Goal: Transaction & Acquisition: Purchase product/service

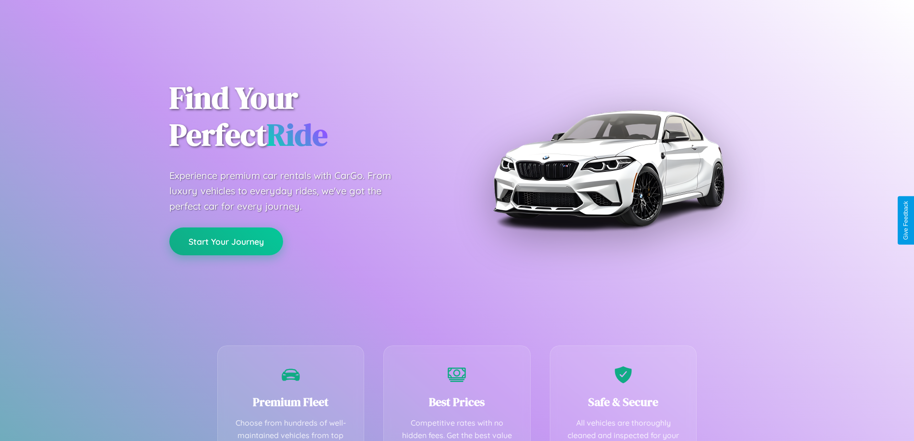
click at [226, 241] on button "Start Your Journey" at bounding box center [226, 241] width 114 height 28
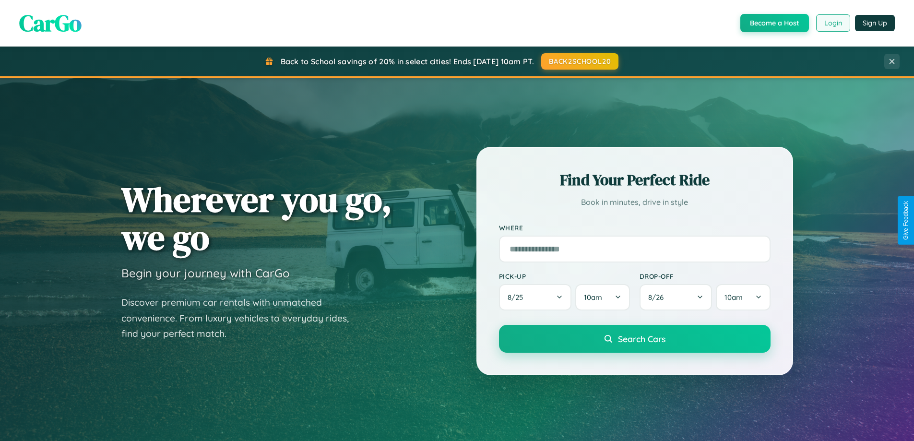
click at [832, 23] on button "Login" at bounding box center [833, 22] width 34 height 17
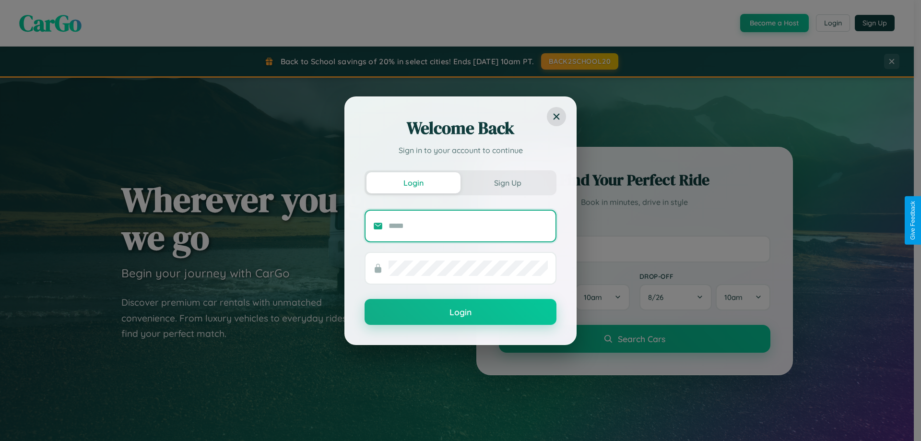
click at [468, 225] on input "text" at bounding box center [468, 225] width 159 height 15
type input "**********"
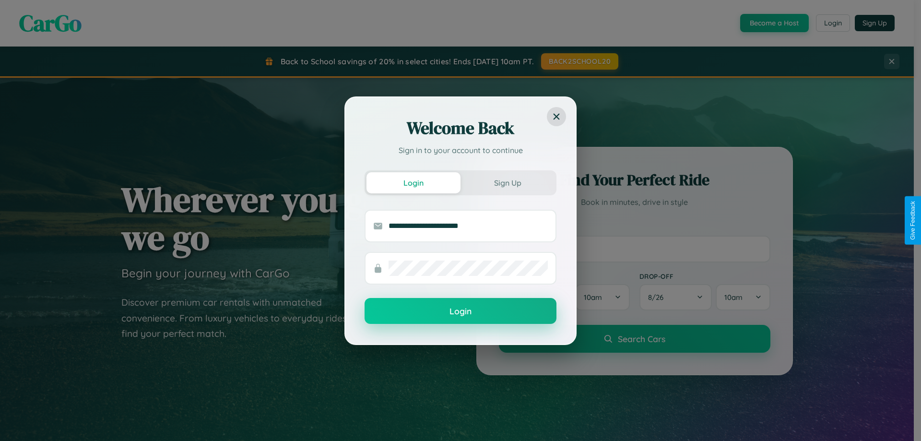
click at [460, 311] on button "Login" at bounding box center [461, 311] width 192 height 26
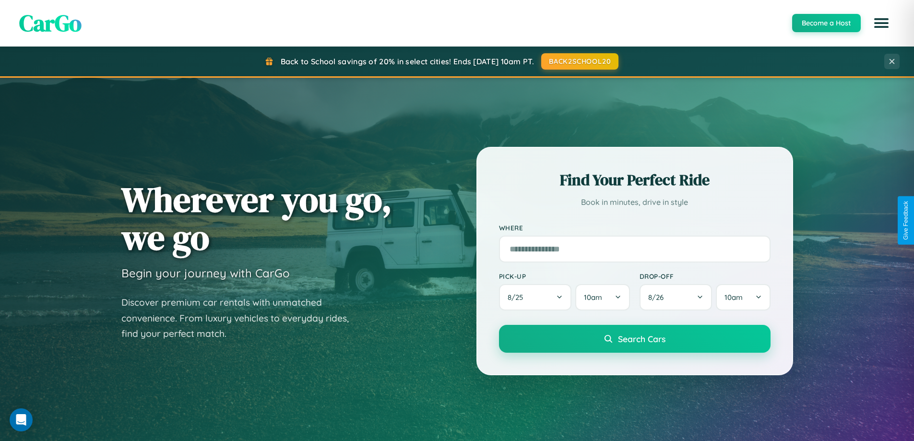
scroll to position [413, 0]
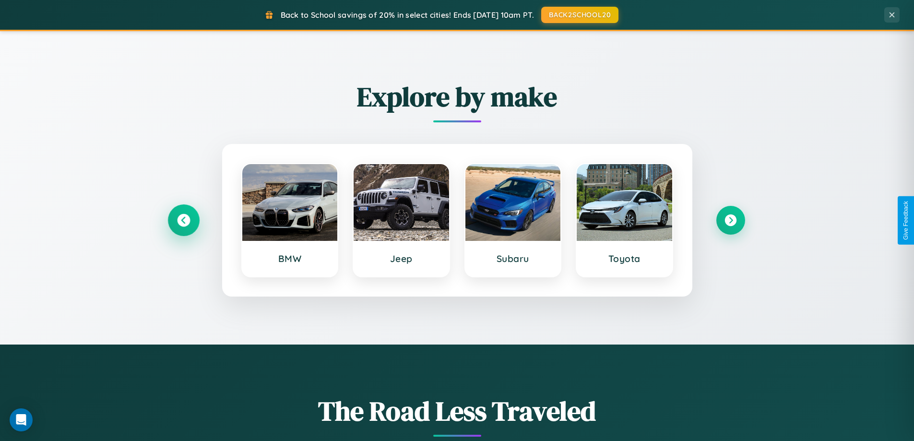
click at [183, 220] on icon at bounding box center [183, 220] width 13 height 13
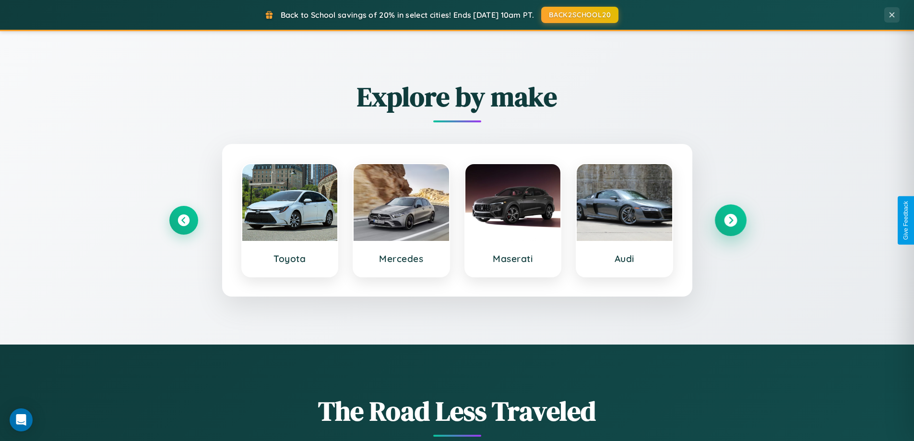
click at [730, 220] on icon at bounding box center [730, 220] width 13 height 13
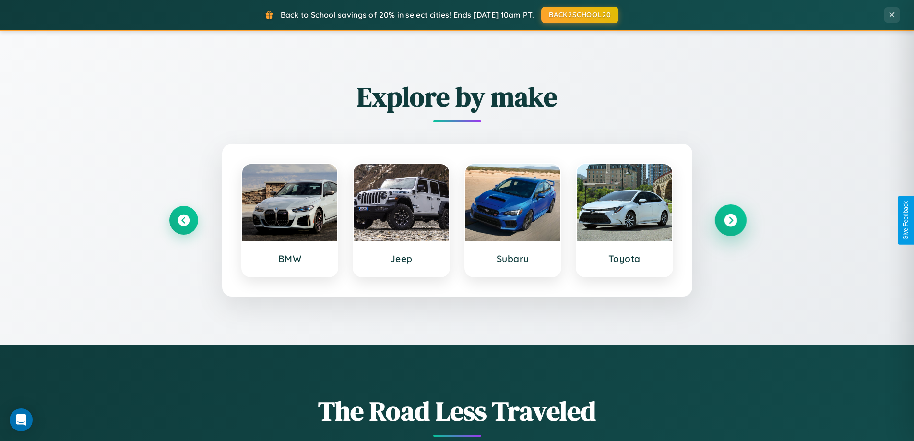
click at [730, 220] on icon at bounding box center [730, 220] width 13 height 13
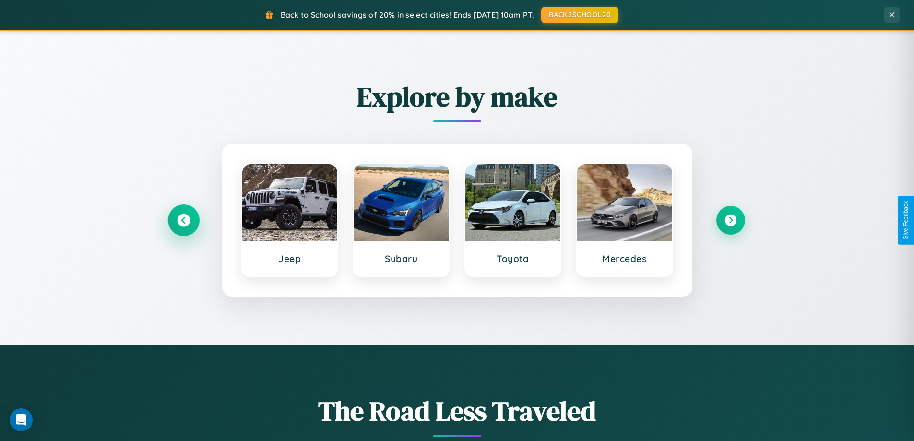
click at [183, 220] on icon at bounding box center [183, 220] width 13 height 13
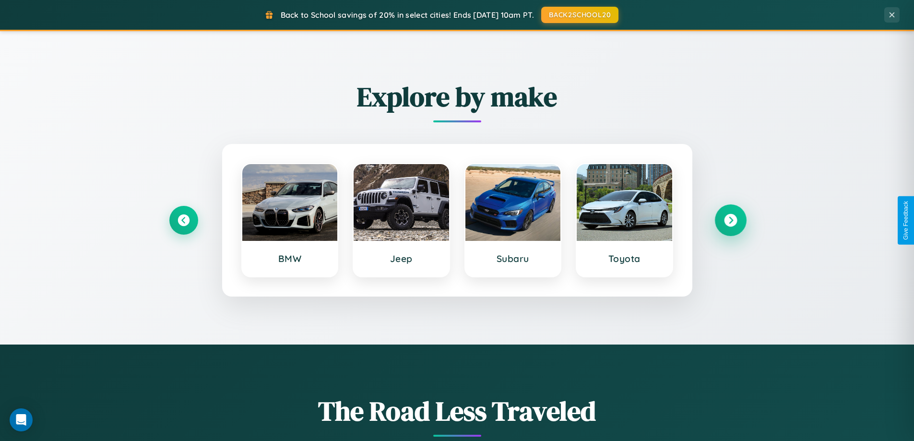
click at [730, 220] on icon at bounding box center [730, 220] width 13 height 13
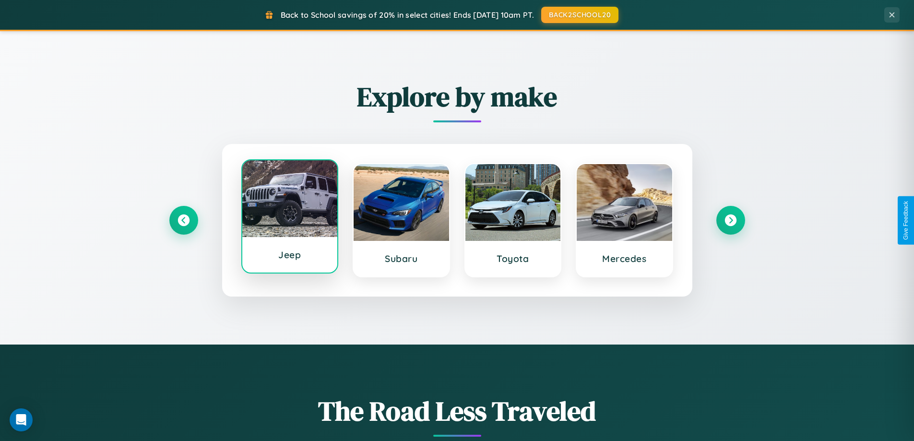
click at [289, 220] on div at bounding box center [289, 198] width 95 height 77
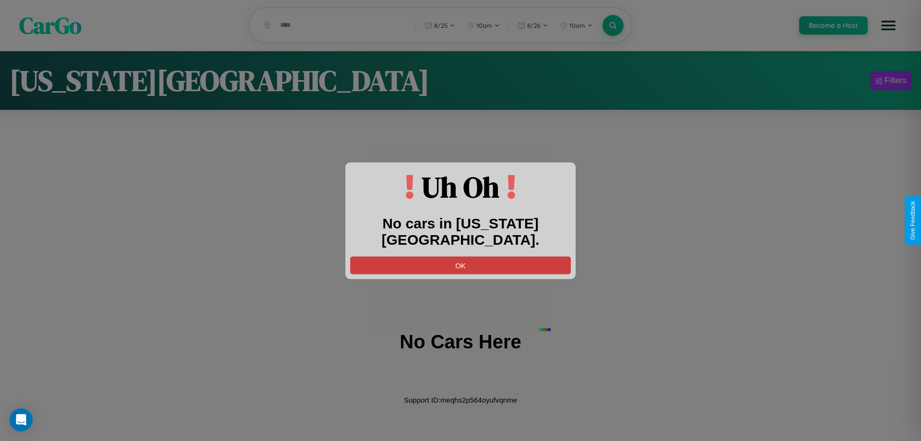
click at [460, 256] on button "OK" at bounding box center [460, 265] width 221 height 18
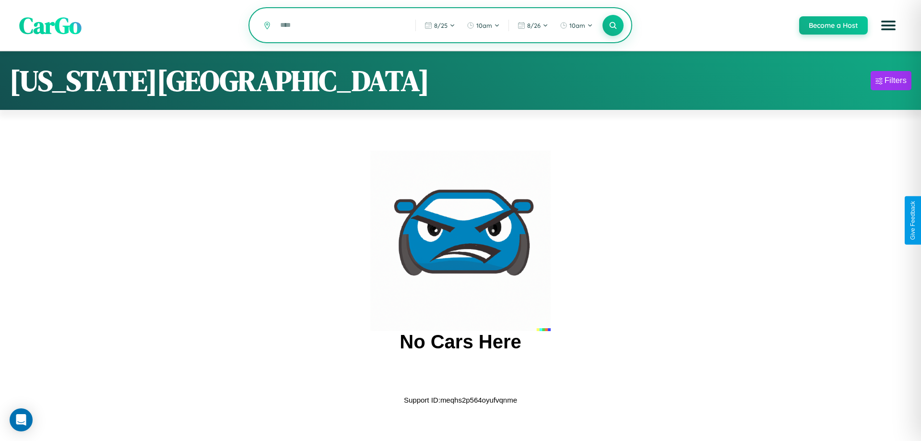
click at [341, 26] on input "text" at bounding box center [340, 25] width 130 height 17
click at [613, 26] on icon at bounding box center [612, 25] width 9 height 9
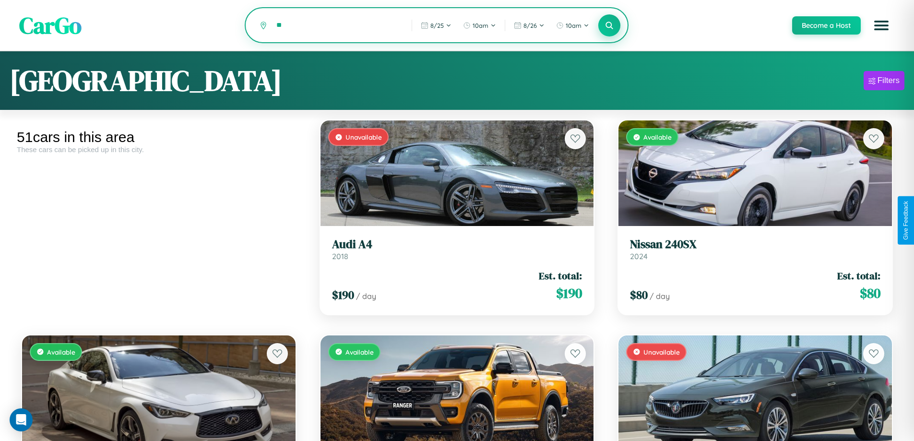
type input "*"
type input "*******"
click at [609, 26] on icon at bounding box center [609, 25] width 9 height 9
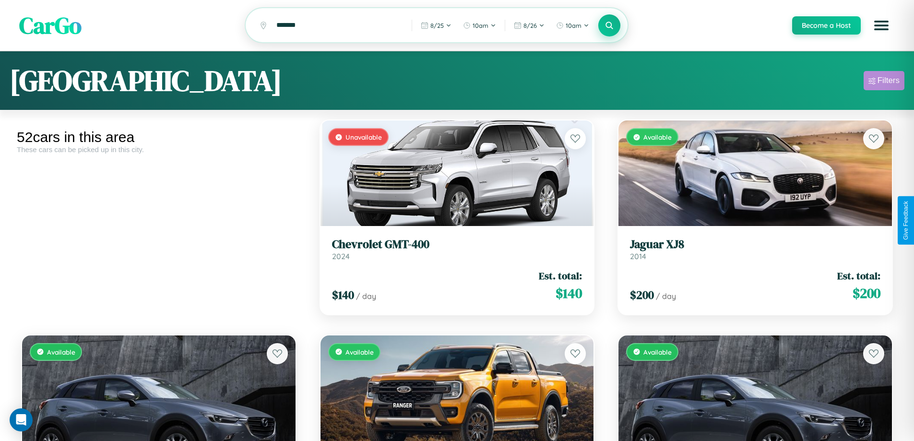
click at [884, 82] on div "Filters" at bounding box center [888, 81] width 22 height 10
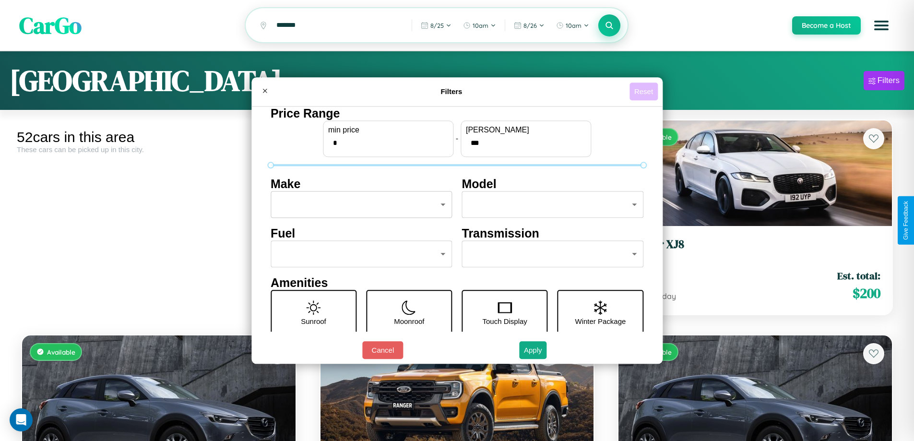
click at [645, 91] on button "Reset" at bounding box center [643, 92] width 28 height 18
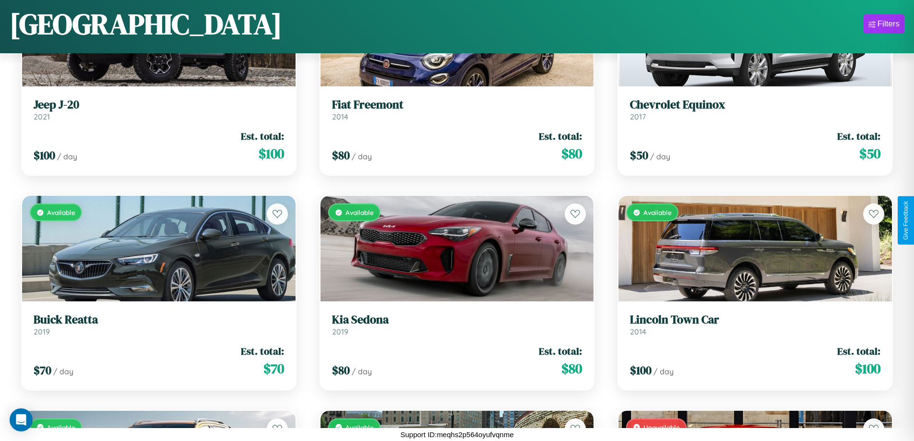
scroll to position [779, 0]
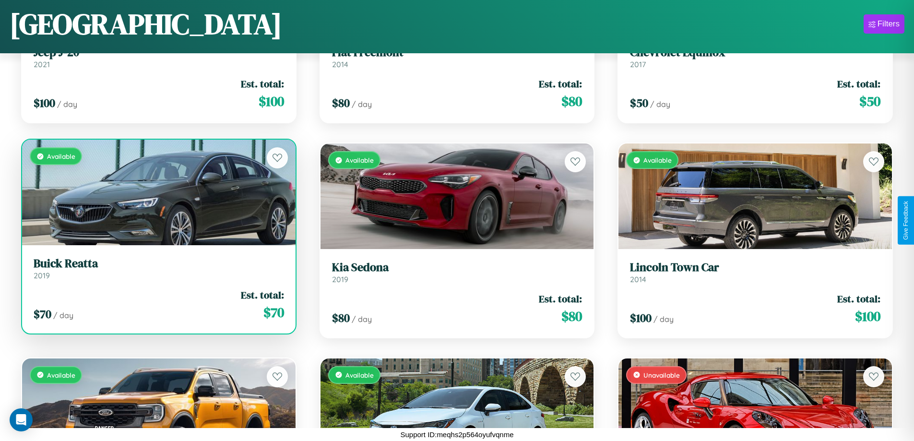
click at [157, 272] on link "Buick Reatta 2019" at bounding box center [159, 269] width 250 height 24
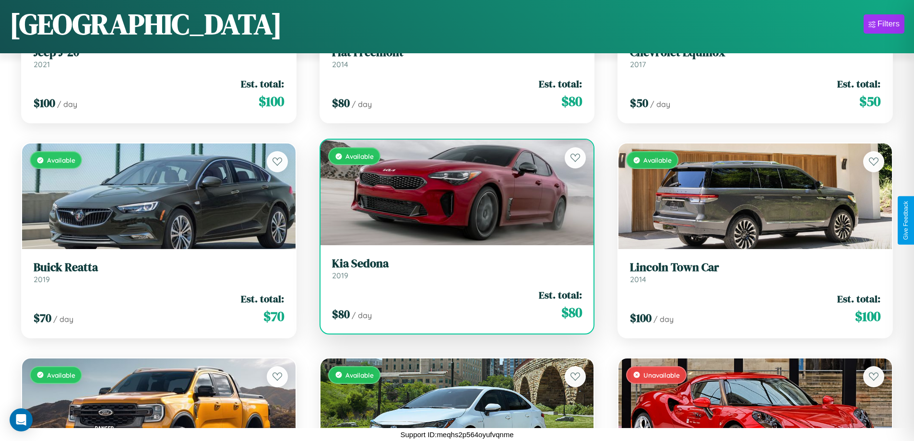
scroll to position [994, 0]
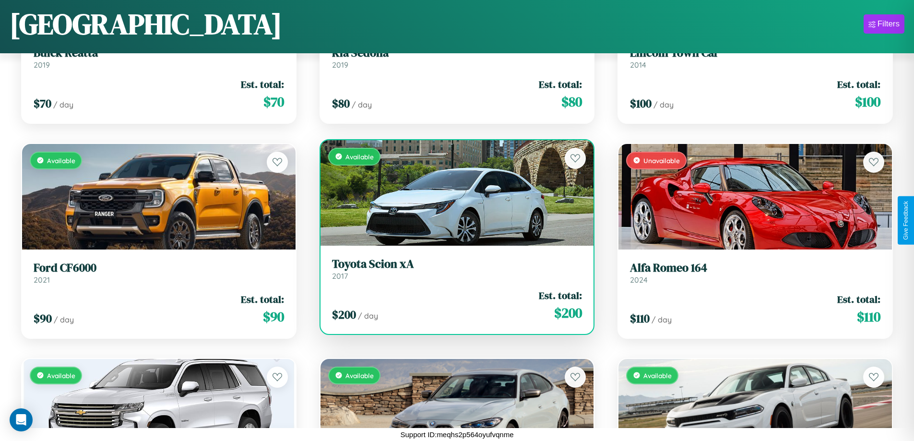
click at [453, 269] on h3 "Toyota Scion xA" at bounding box center [457, 264] width 250 height 14
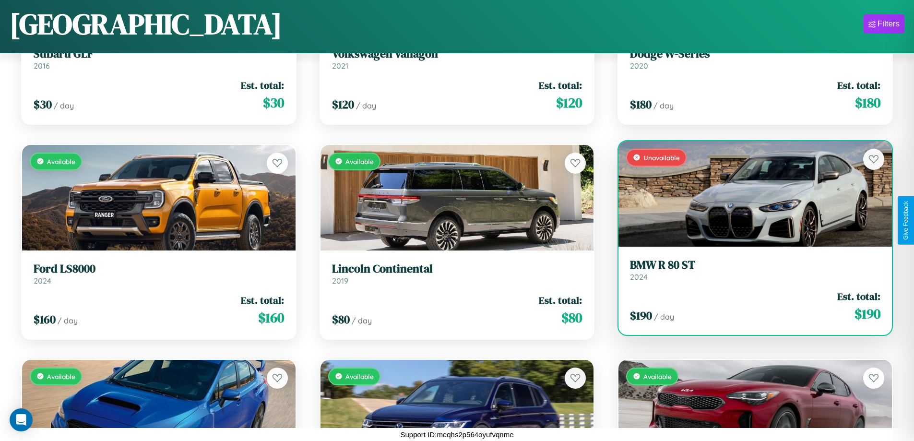
scroll to position [2068, 0]
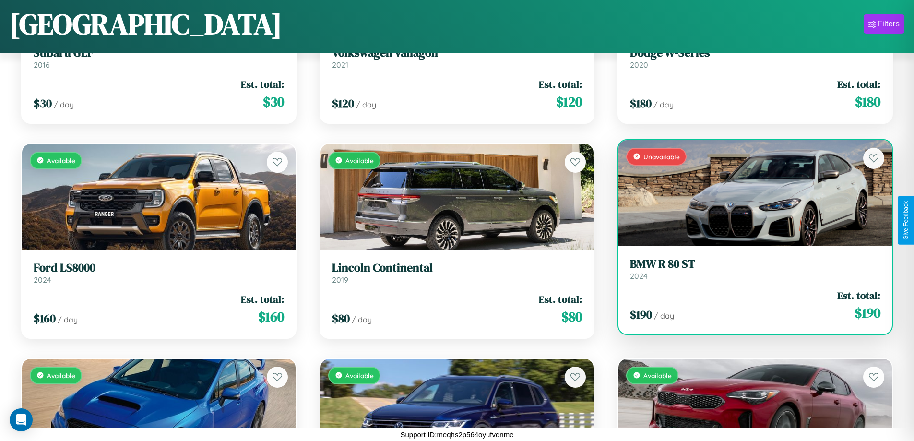
click at [749, 272] on link "BMW R 80 ST 2024" at bounding box center [755, 269] width 250 height 24
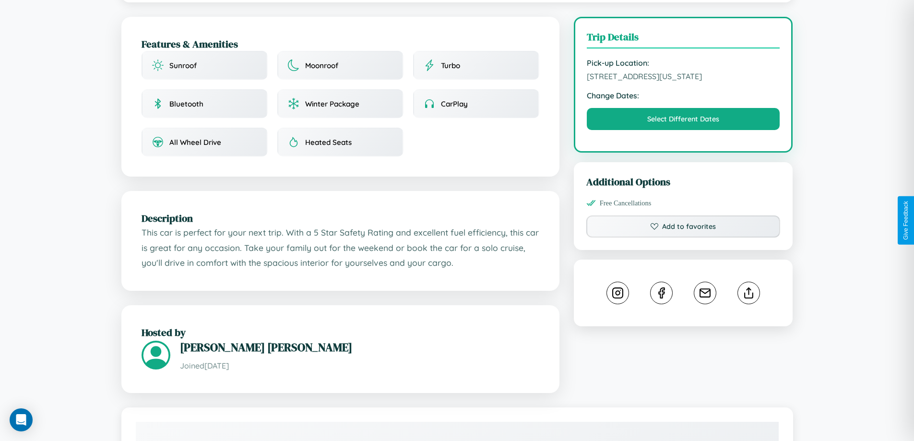
scroll to position [249, 0]
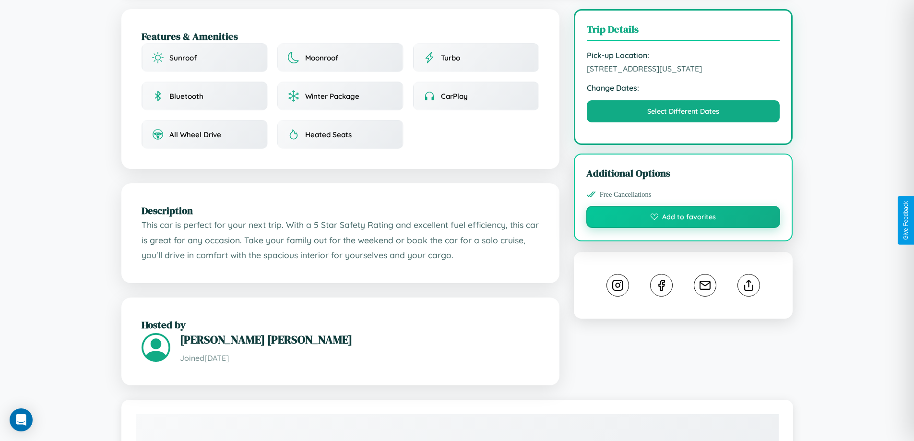
click at [683, 219] on button "Add to favorites" at bounding box center [683, 217] width 194 height 22
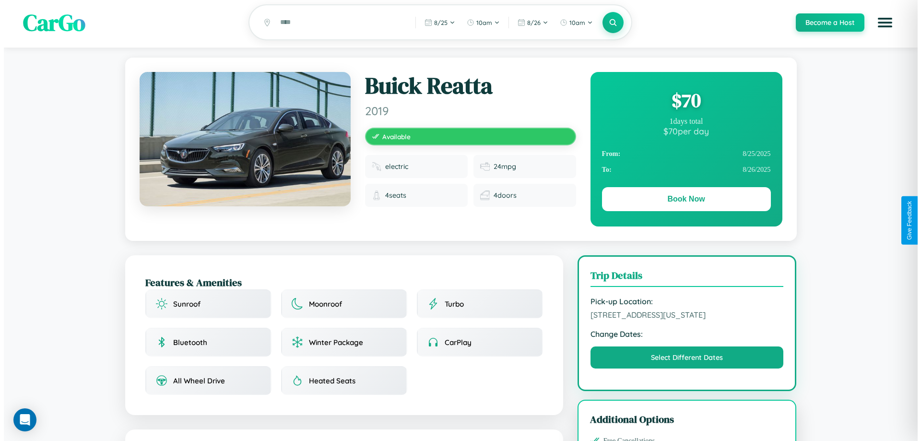
scroll to position [0, 0]
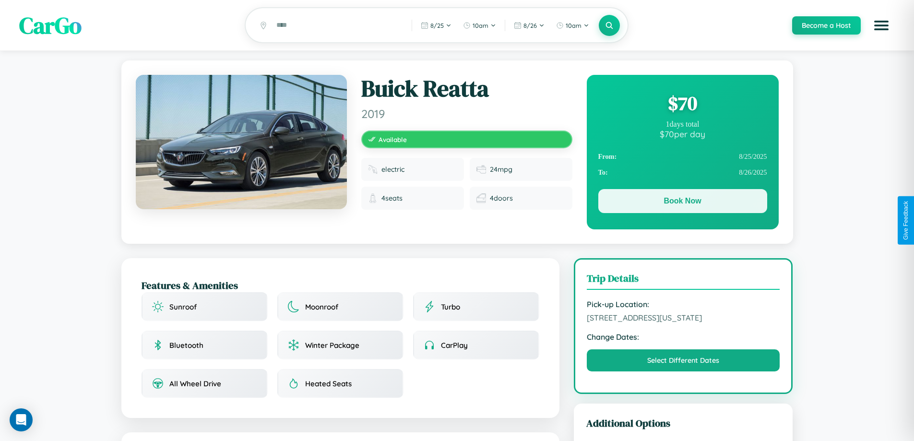
click at [682, 202] on button "Book Now" at bounding box center [682, 201] width 169 height 24
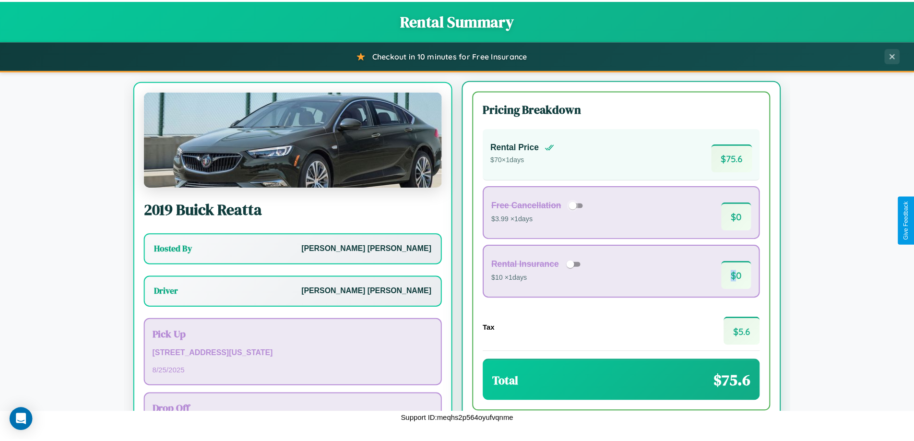
scroll to position [45, 0]
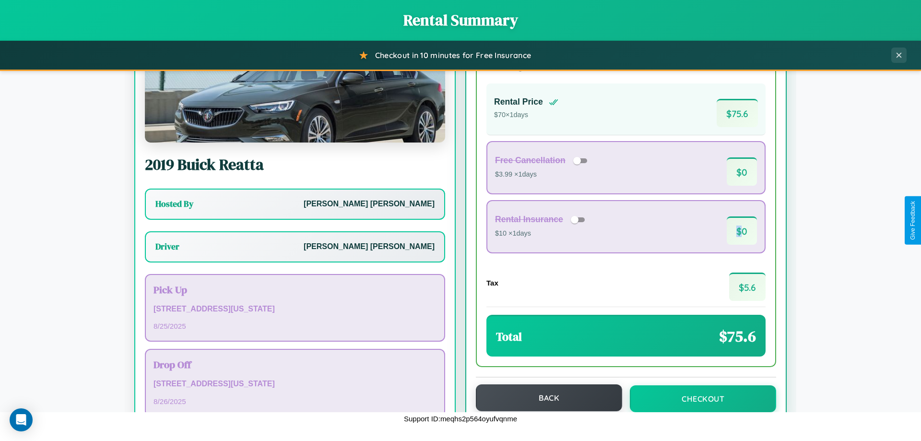
click at [544, 398] on button "Back" at bounding box center [549, 397] width 146 height 27
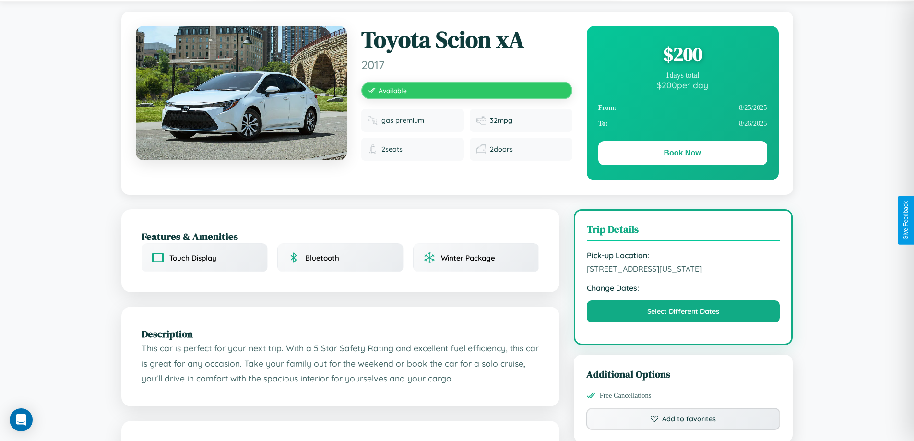
scroll to position [249, 0]
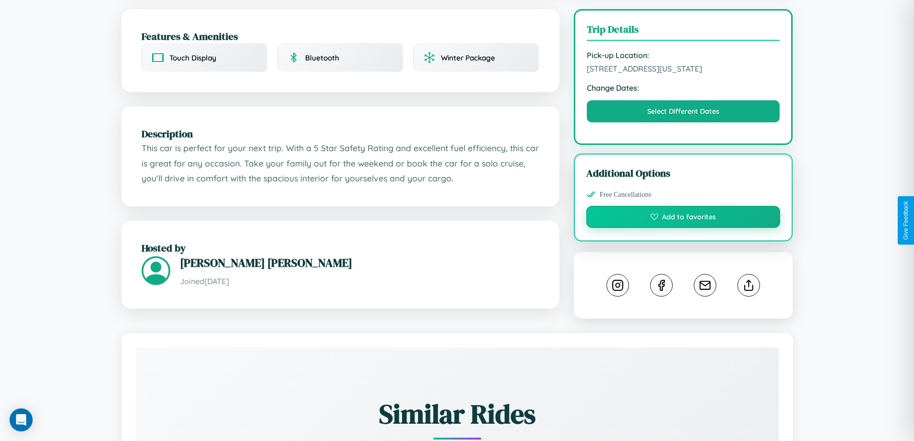
click at [683, 218] on button "Add to favorites" at bounding box center [683, 217] width 194 height 22
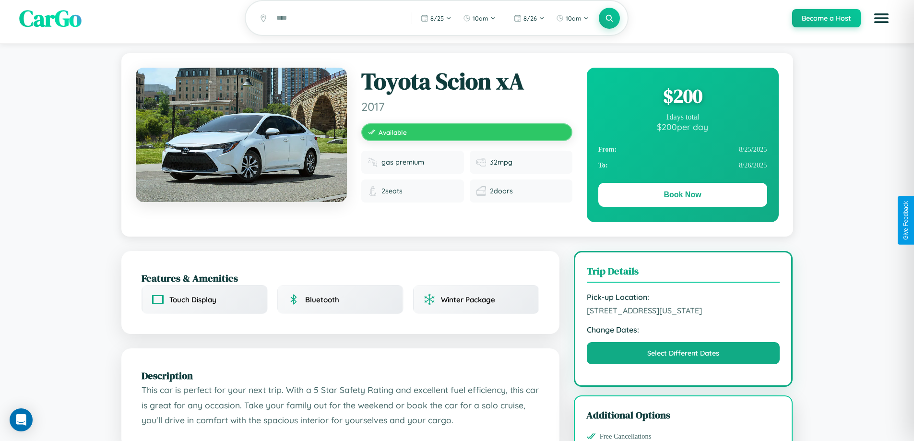
scroll to position [0, 0]
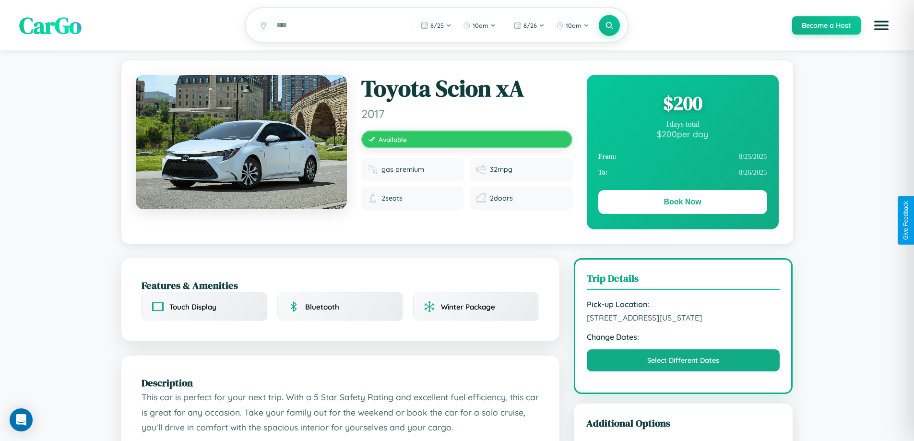
click at [682, 105] on div "$ 200" at bounding box center [682, 103] width 169 height 26
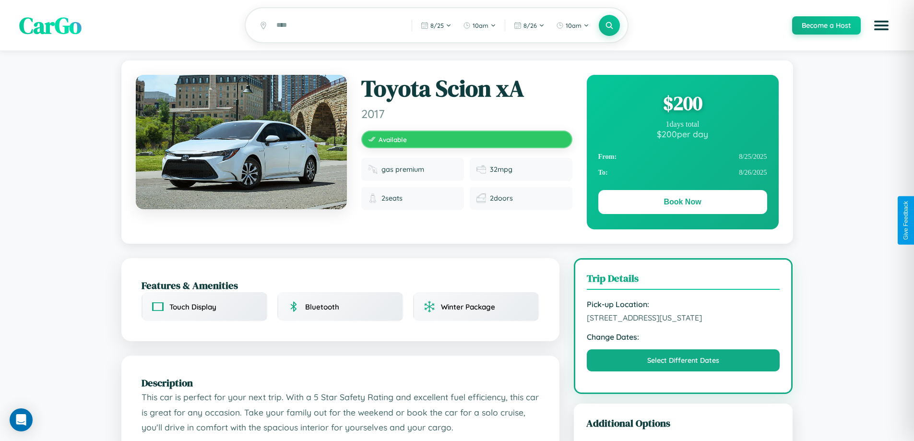
click at [682, 105] on div "$ 200" at bounding box center [682, 103] width 169 height 26
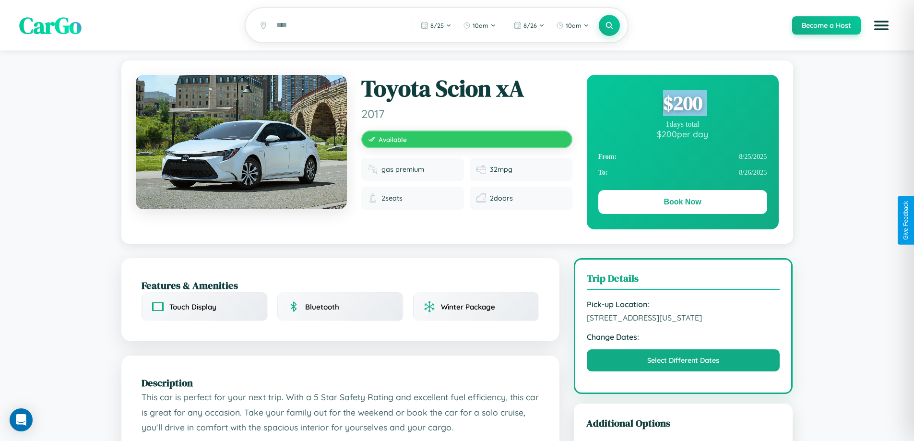
click at [682, 105] on div "$ 200" at bounding box center [682, 103] width 169 height 26
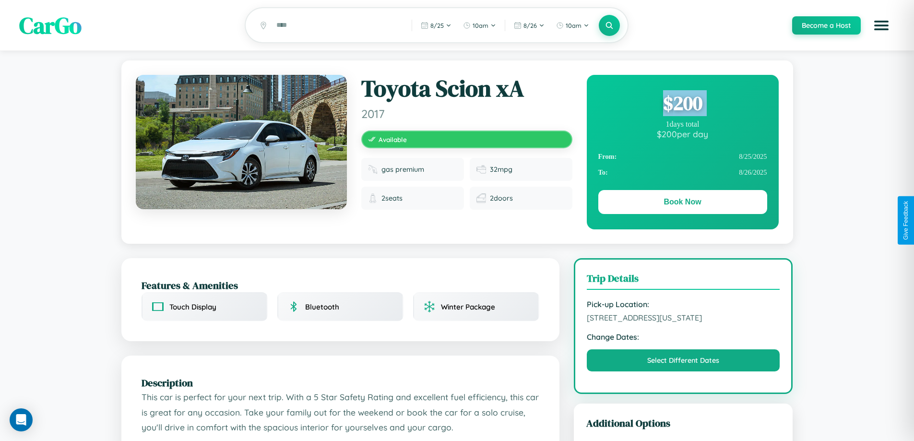
click at [682, 105] on div "$ 200" at bounding box center [682, 103] width 169 height 26
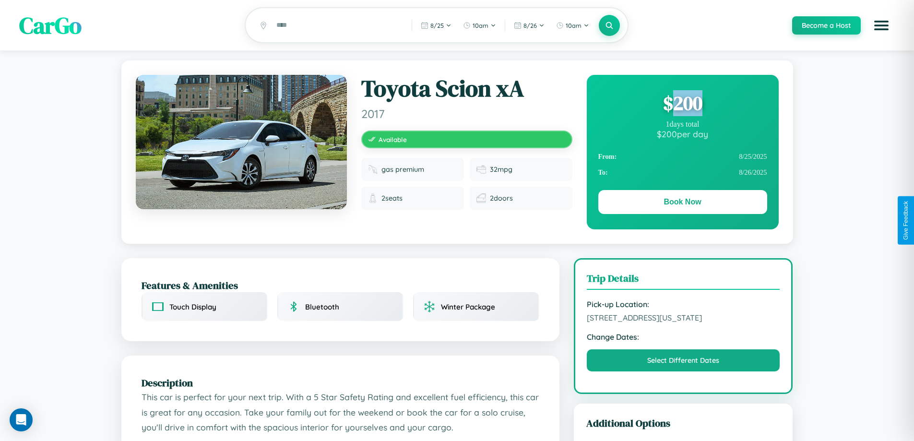
click at [682, 105] on div "$ 200" at bounding box center [682, 103] width 169 height 26
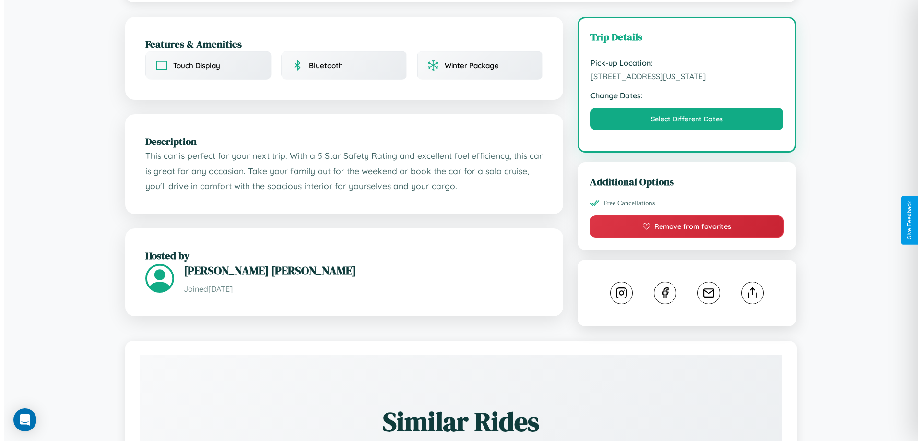
scroll to position [249, 0]
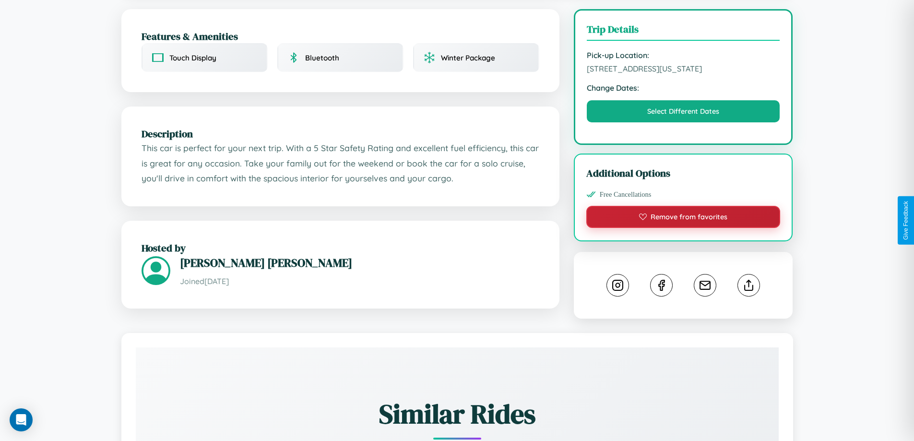
click at [683, 218] on button "Remove from favorites" at bounding box center [683, 217] width 194 height 22
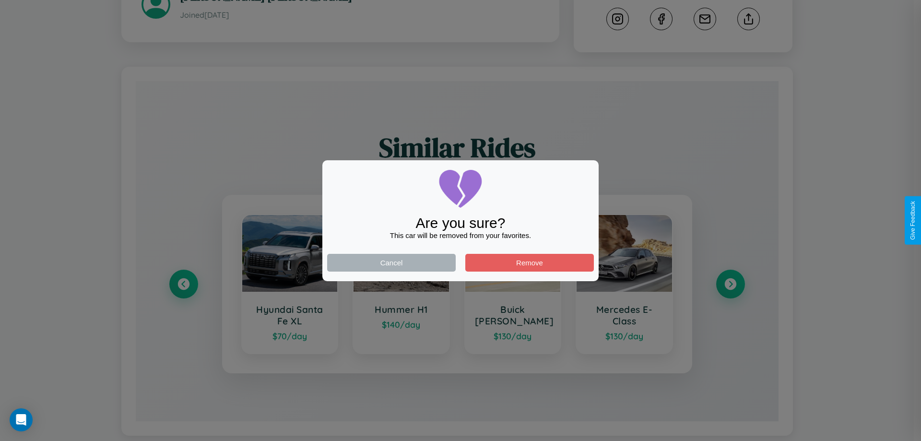
scroll to position [534, 0]
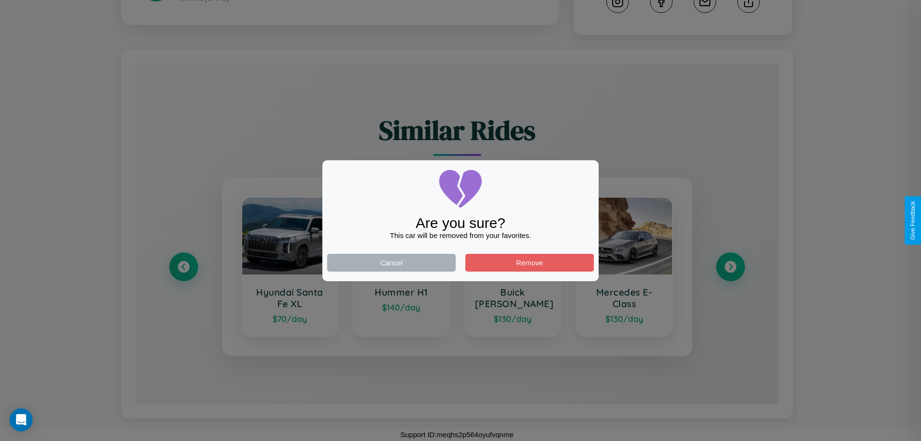
click at [183, 267] on div at bounding box center [460, 220] width 921 height 441
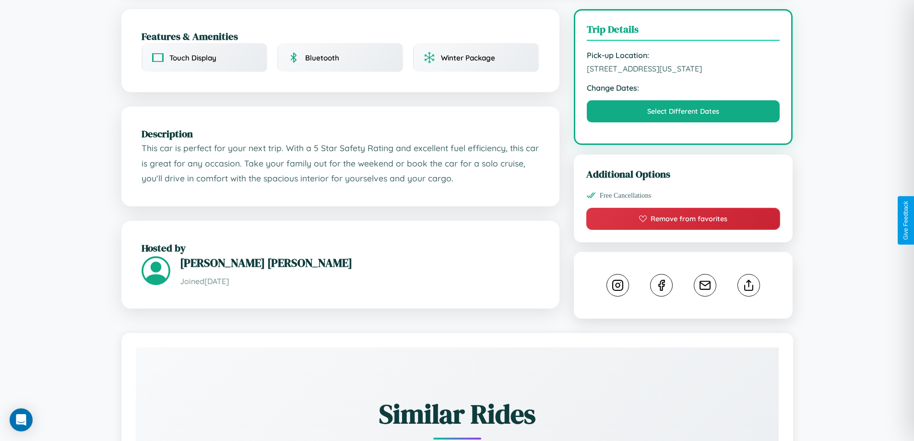
scroll to position [374, 0]
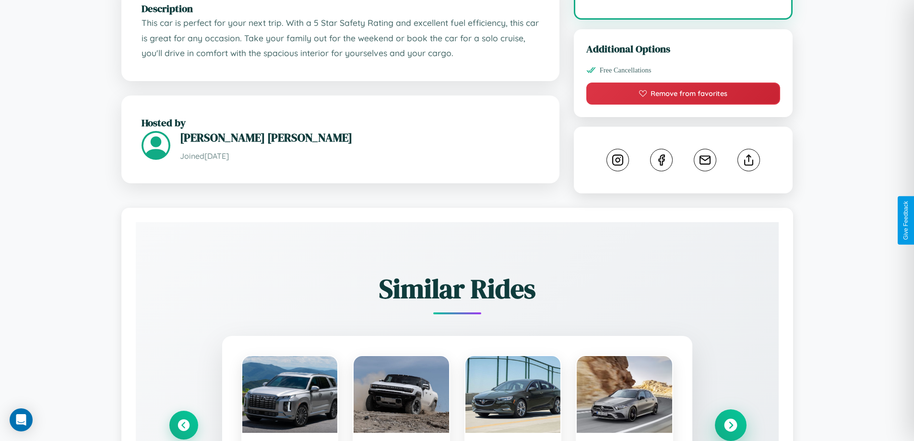
click at [730, 426] on icon at bounding box center [730, 425] width 13 height 13
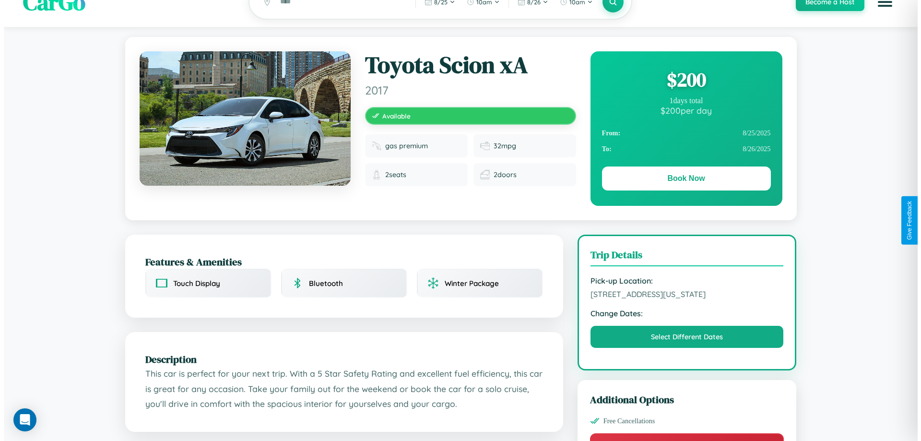
scroll to position [0, 0]
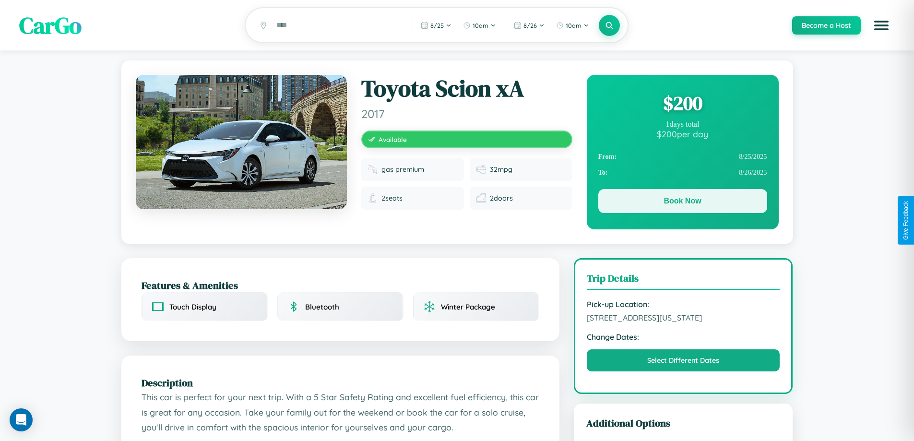
click at [682, 202] on button "Book Now" at bounding box center [682, 201] width 169 height 24
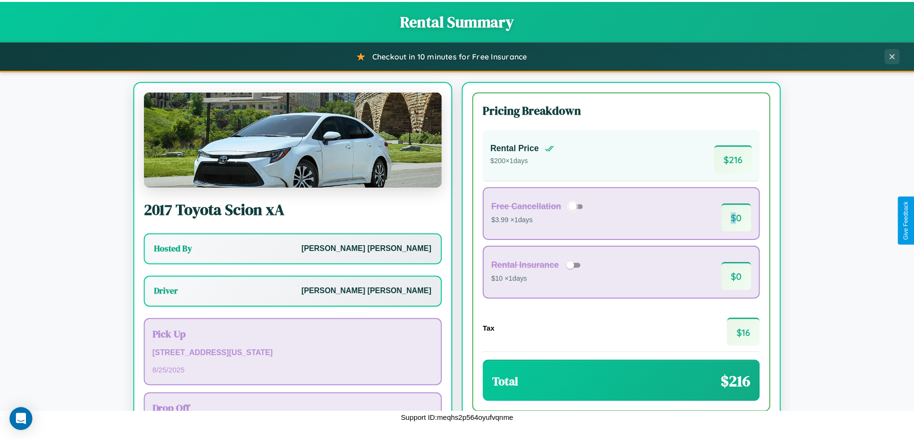
scroll to position [69, 0]
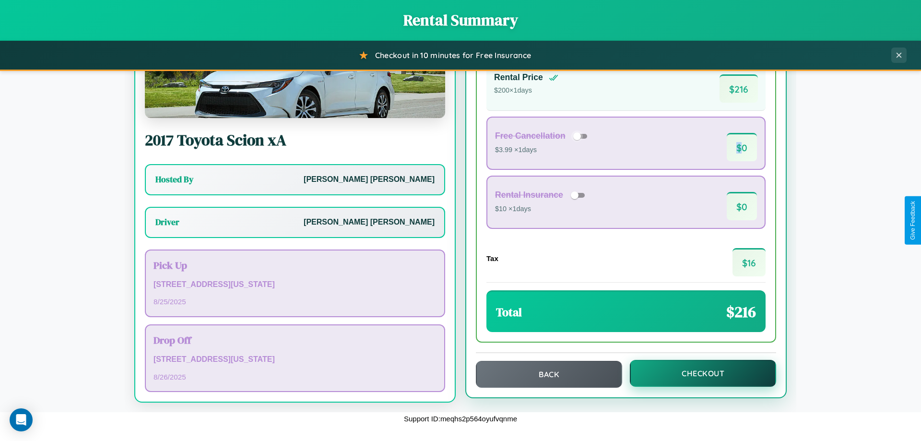
click at [697, 374] on button "Checkout" at bounding box center [703, 373] width 146 height 27
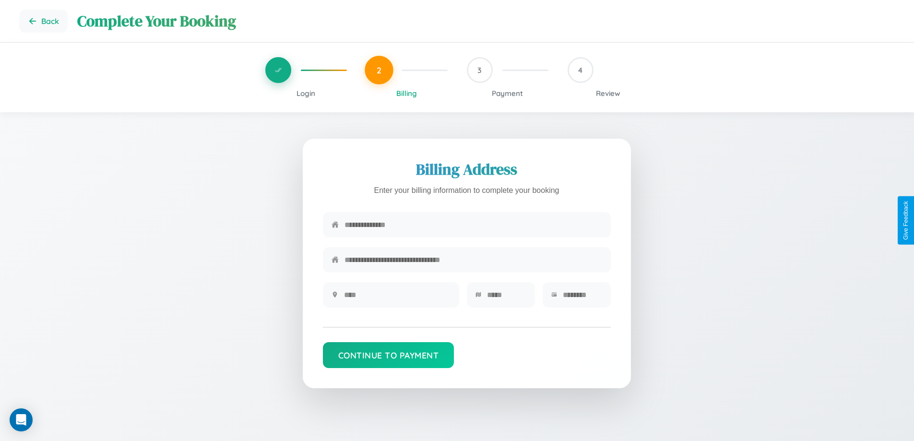
click at [473, 226] on input "text" at bounding box center [473, 225] width 258 height 24
type input "**********"
click at [397, 298] on input "text" at bounding box center [397, 295] width 106 height 24
type input "********"
click at [506, 298] on input "text" at bounding box center [506, 295] width 39 height 24
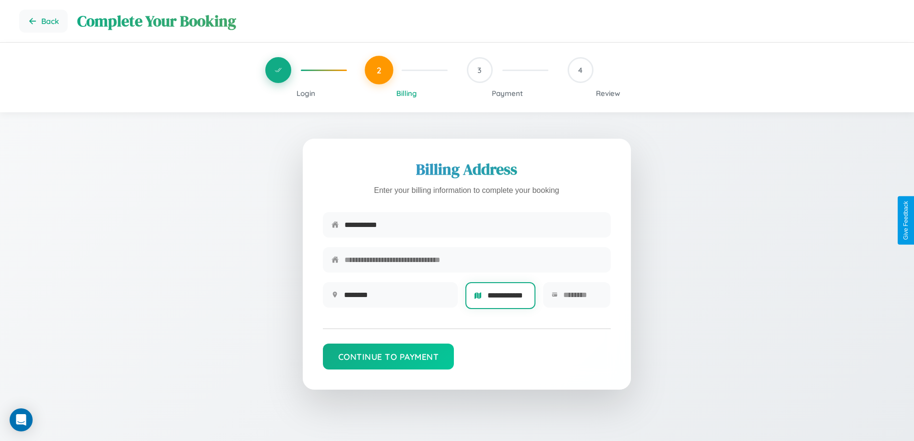
scroll to position [0, 8]
type input "**********"
click at [582, 298] on input "text" at bounding box center [582, 295] width 39 height 24
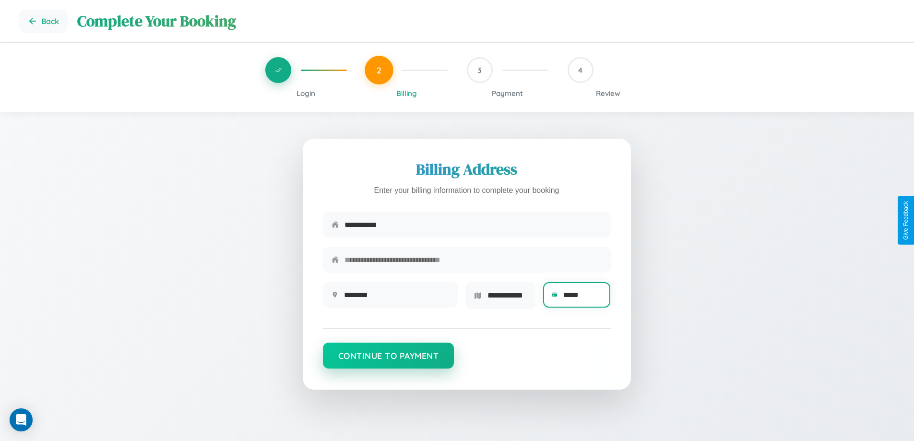
type input "*****"
click at [388, 359] on button "Continue to Payment" at bounding box center [388, 355] width 131 height 26
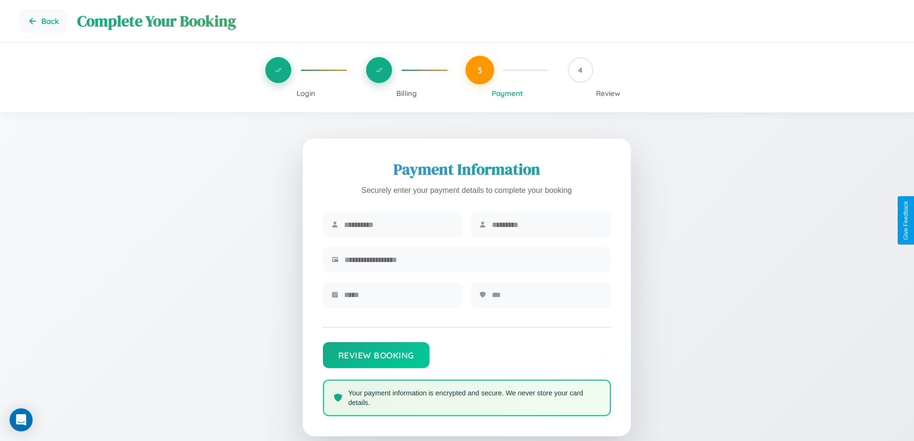
click at [399, 225] on input "text" at bounding box center [399, 225] width 110 height 24
type input "*****"
click at [546, 225] on input "text" at bounding box center [547, 225] width 110 height 24
type input "*******"
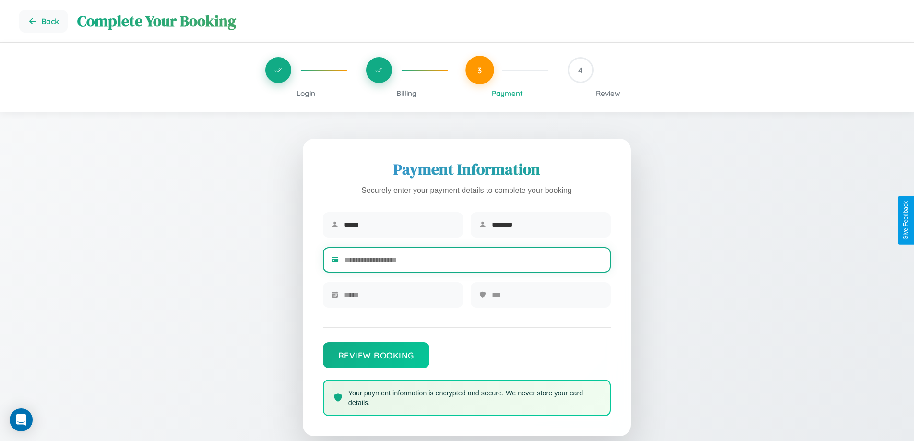
click at [473, 261] on input "text" at bounding box center [473, 260] width 258 height 24
type input "**********"
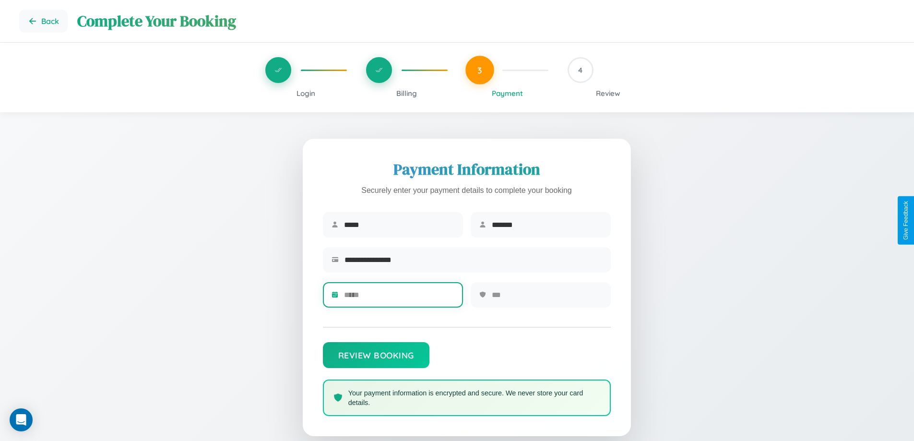
click at [399, 298] on input "text" at bounding box center [399, 295] width 110 height 24
type input "*****"
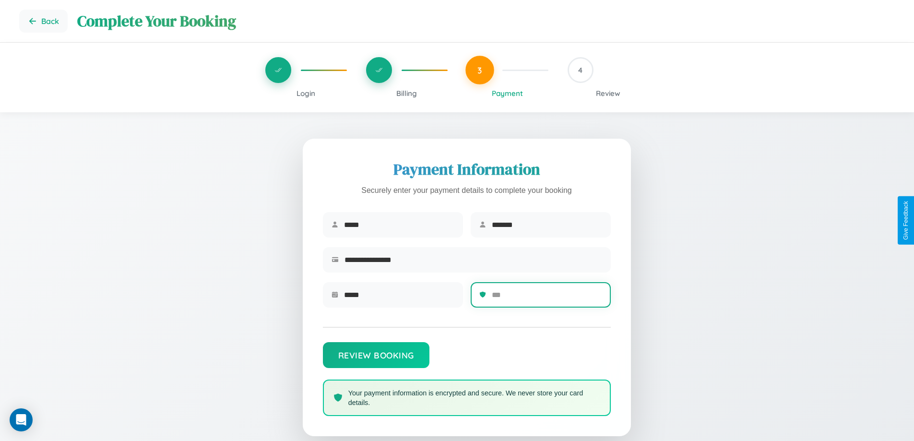
click at [546, 298] on input "text" at bounding box center [547, 295] width 110 height 24
type input "***"
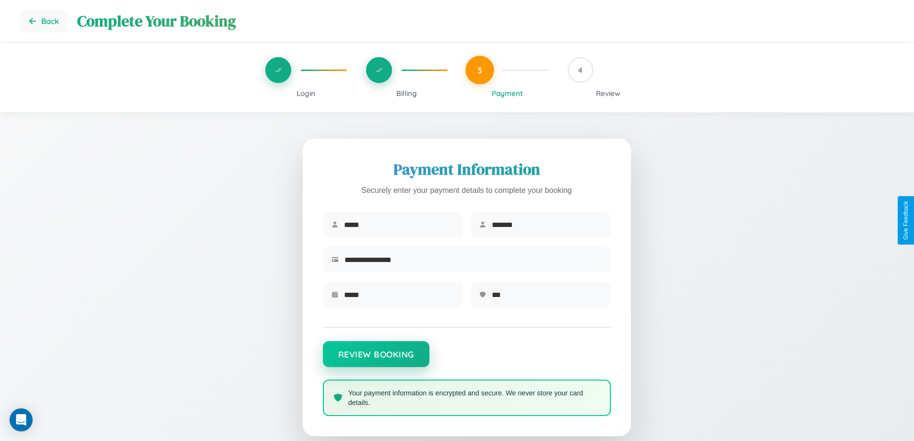
click at [376, 358] on button "Review Booking" at bounding box center [376, 354] width 106 height 26
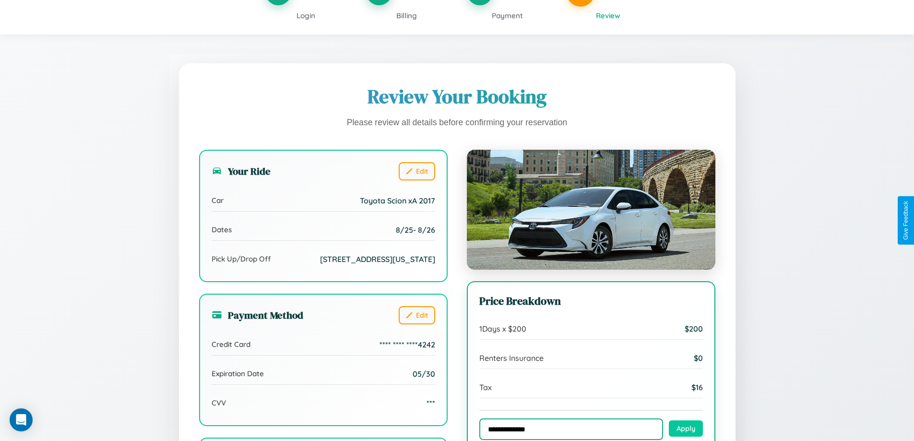
type input "**********"
click at [685, 429] on button "Apply" at bounding box center [686, 428] width 34 height 16
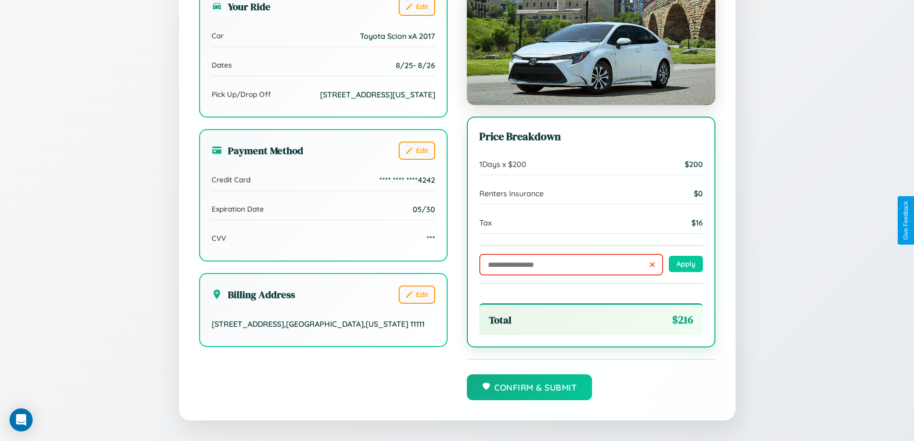
scroll to position [264, 0]
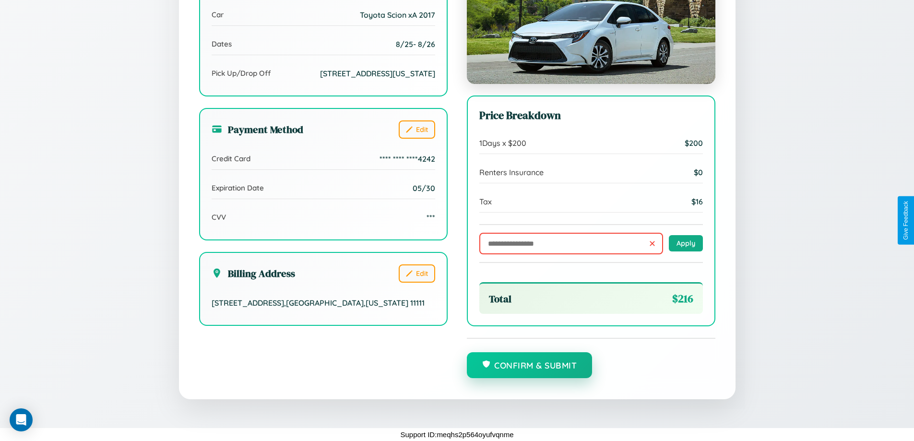
click at [529, 366] on button "Confirm & Submit" at bounding box center [530, 365] width 126 height 26
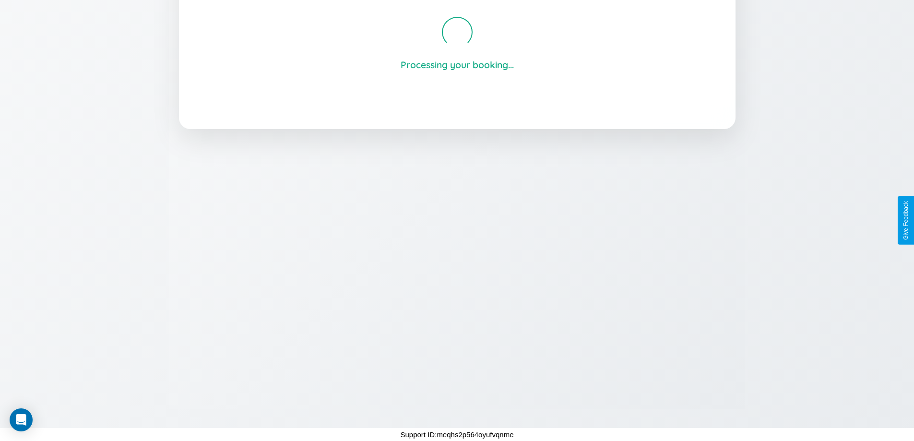
scroll to position [183, 0]
